Goal: Obtain resource: Obtain resource

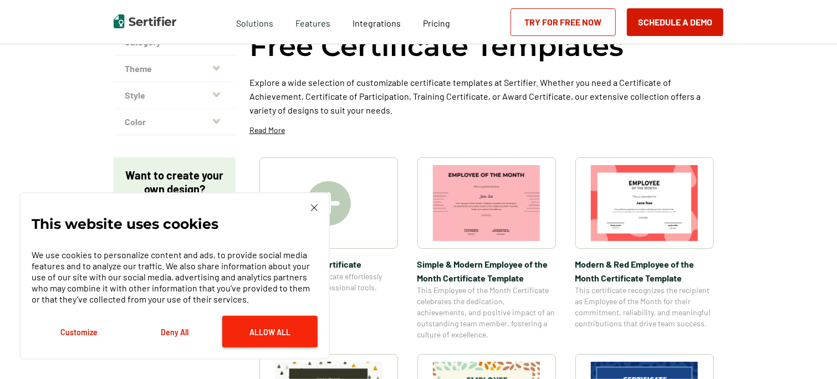
click at [286, 325] on button "Allow All" at bounding box center [269, 332] width 95 height 32
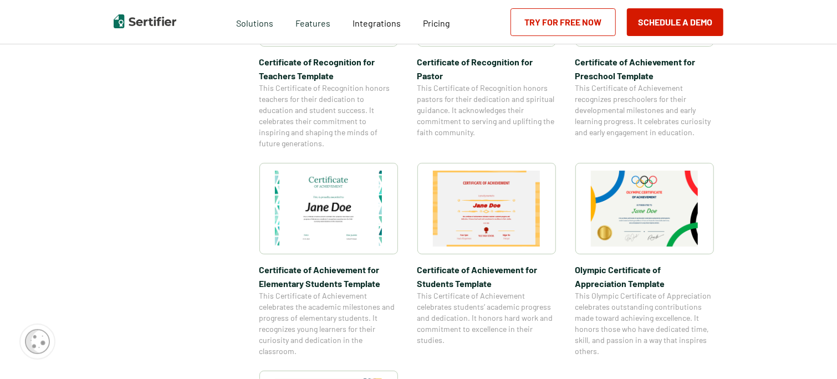
scroll to position [687, 0]
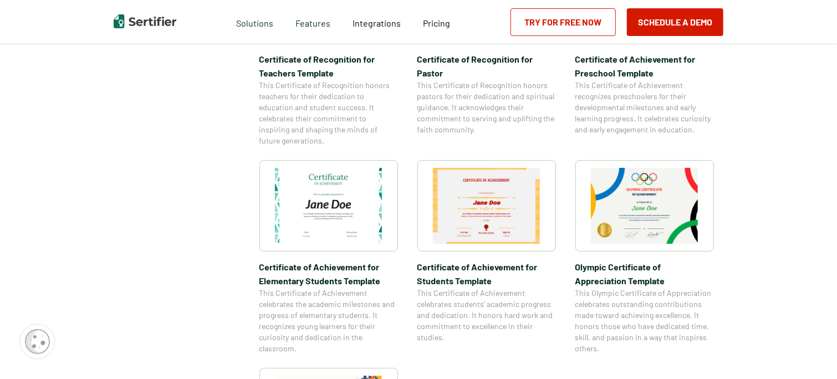
click at [645, 207] on img at bounding box center [645, 206] width 108 height 76
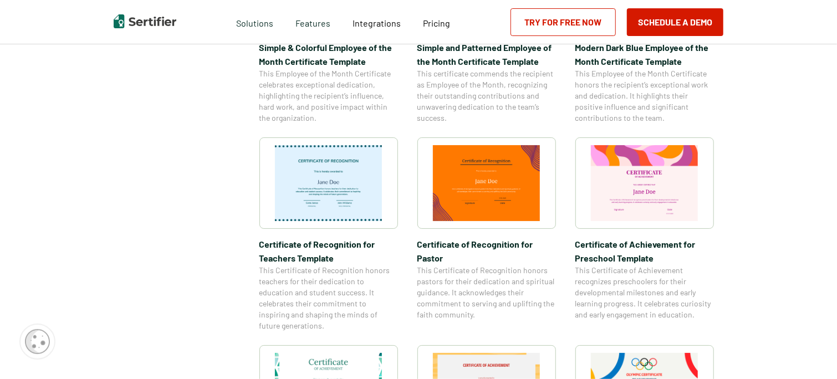
scroll to position [501, 0]
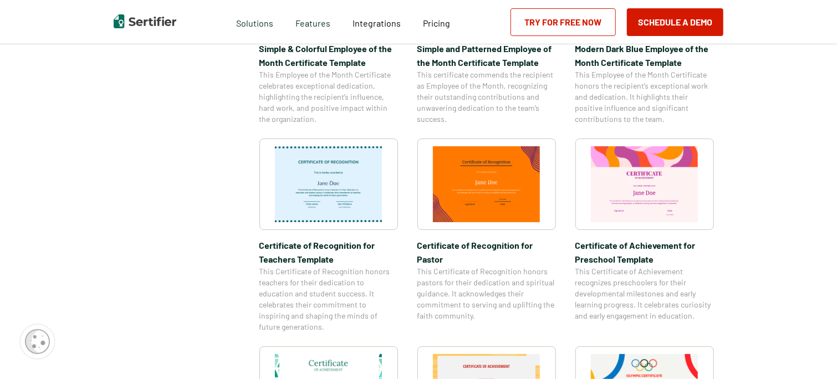
click at [645, 203] on img at bounding box center [645, 184] width 108 height 76
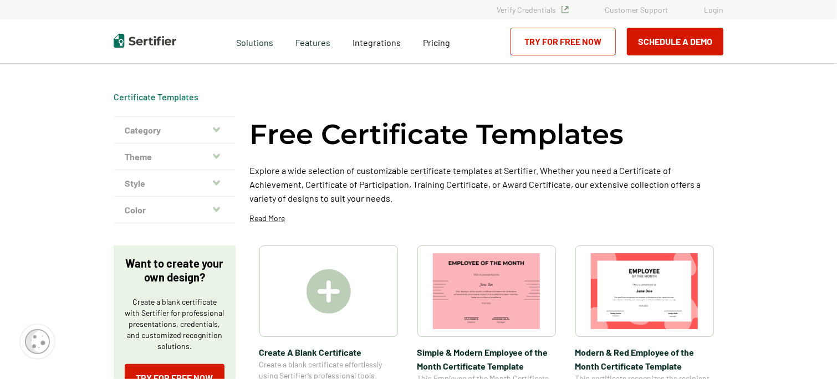
click at [177, 136] on button "Category" at bounding box center [175, 130] width 122 height 27
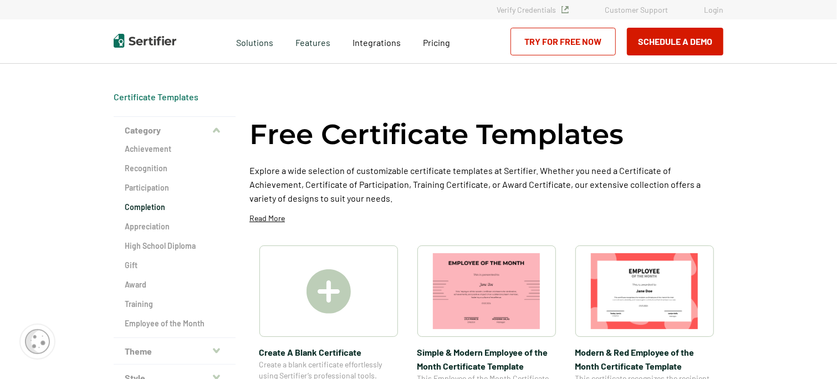
click at [146, 208] on h2 "Completion" at bounding box center [175, 207] width 100 height 11
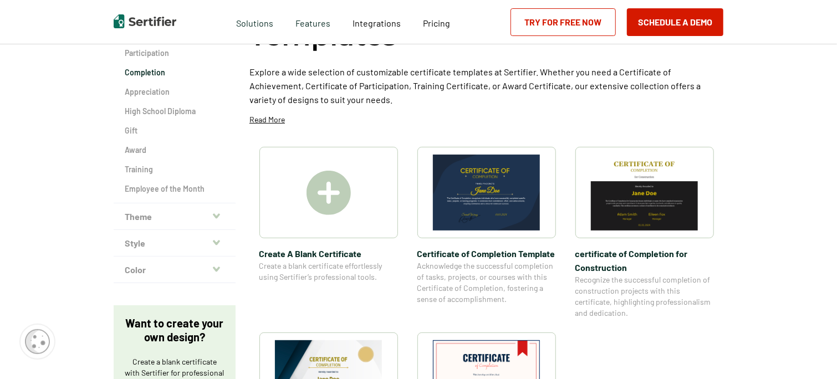
scroll to position [155, 0]
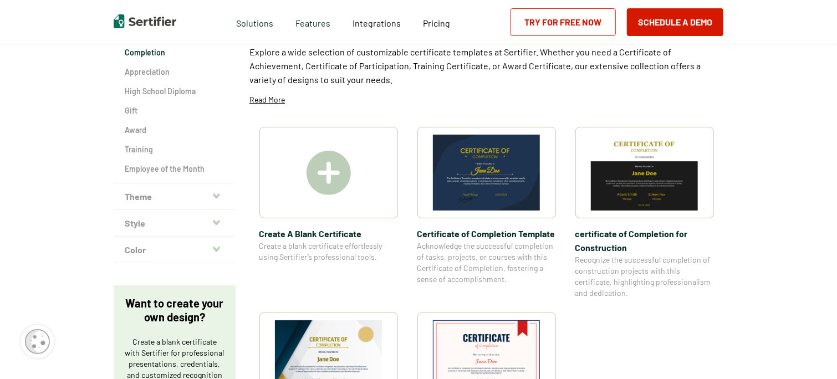
click at [142, 199] on button "Theme" at bounding box center [175, 197] width 122 height 27
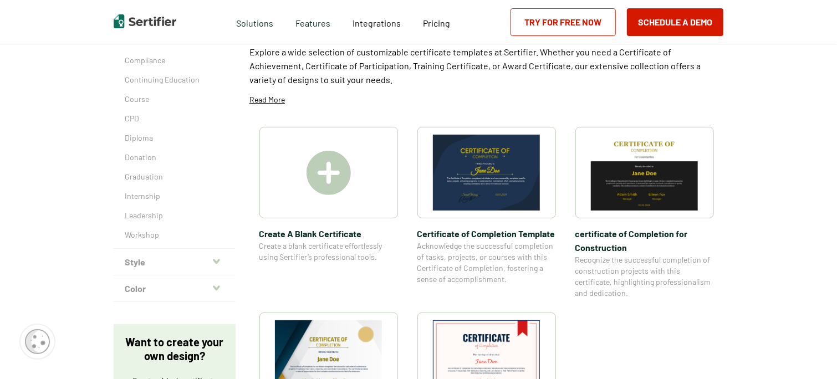
scroll to position [154, 0]
click at [145, 260] on button "Style" at bounding box center [175, 262] width 122 height 27
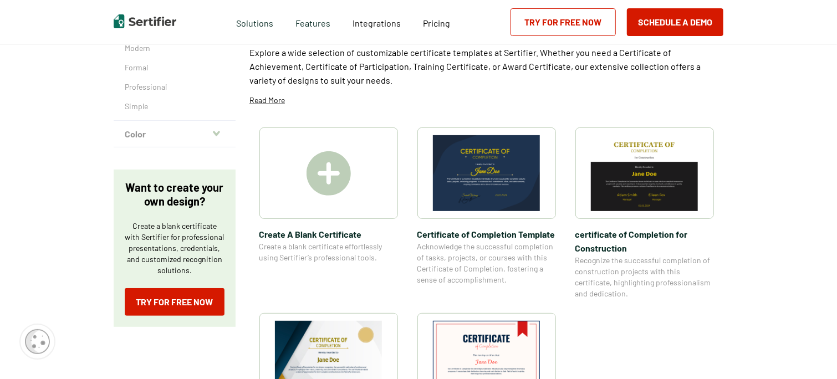
click at [98, 132] on div "Certificate Templates Certificate of Completion Templates Category Achievement …" at bounding box center [418, 211] width 665 height 603
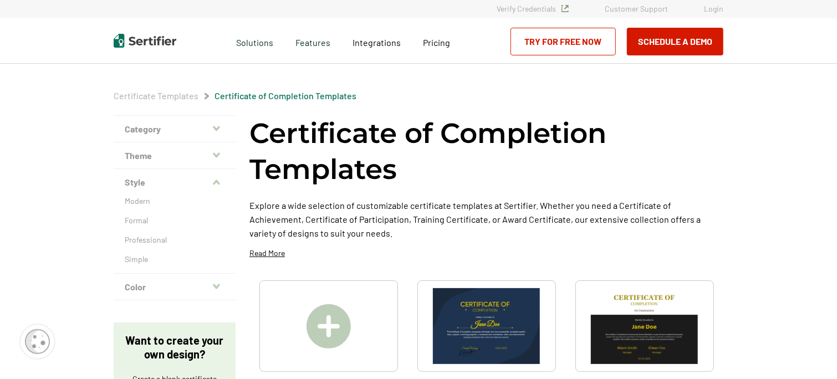
scroll to position [0, 0]
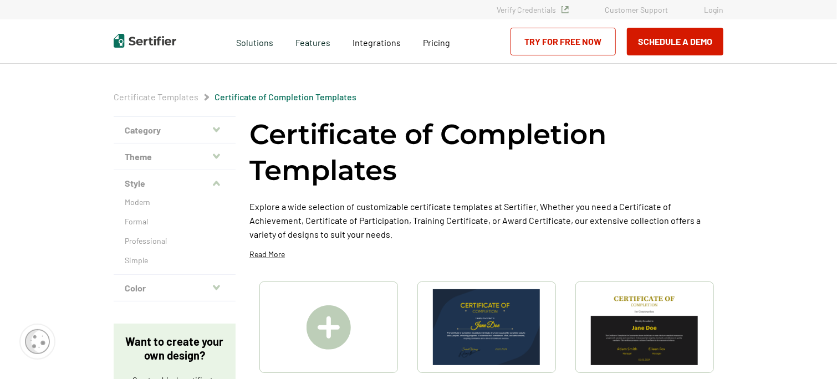
click at [163, 129] on button "Category" at bounding box center [175, 130] width 122 height 27
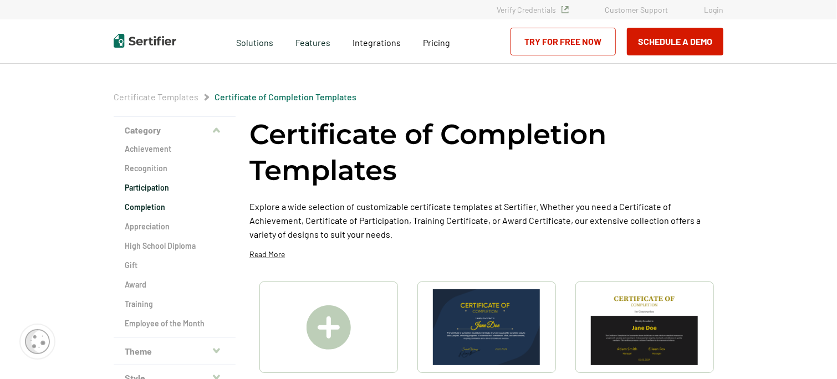
click at [150, 191] on h2 "Participation" at bounding box center [175, 187] width 100 height 11
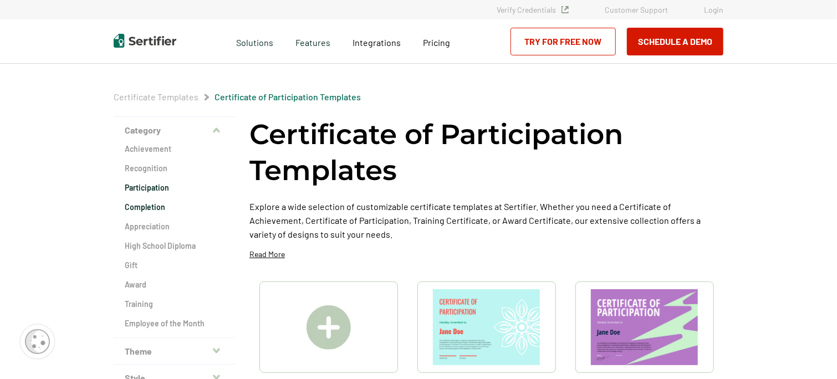
click at [146, 210] on h2 "Completion" at bounding box center [175, 207] width 100 height 11
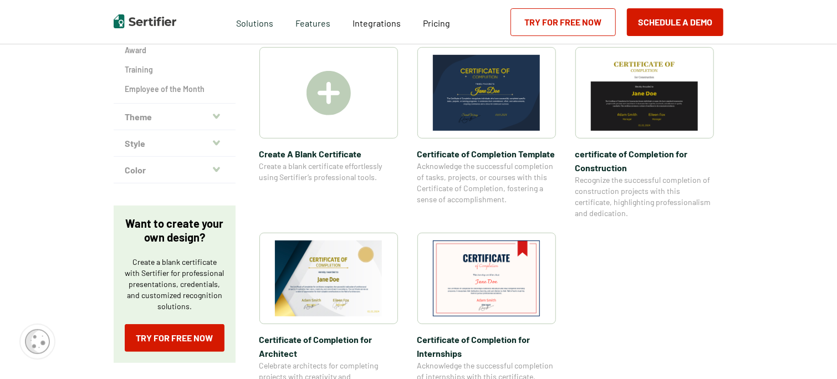
scroll to position [266, 0]
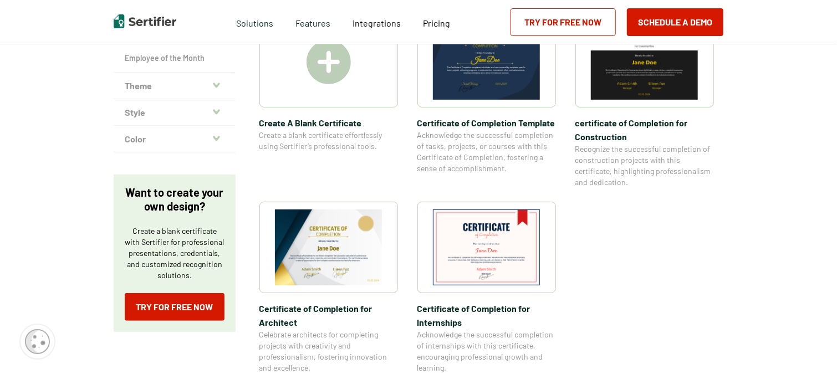
click at [175, 115] on button "Style" at bounding box center [175, 112] width 122 height 27
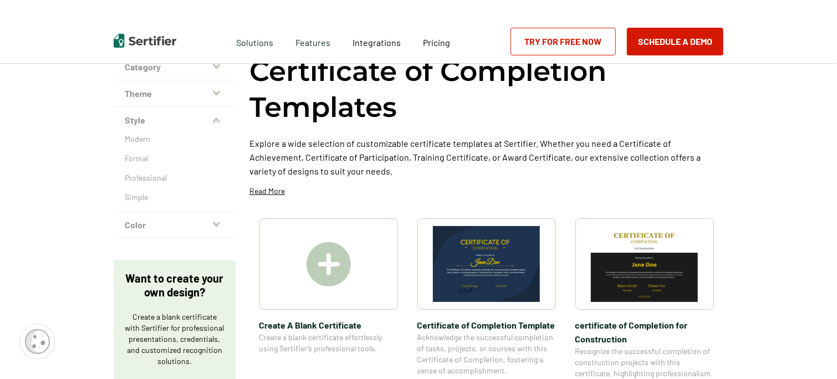
scroll to position [0, 0]
